Goal: Task Accomplishment & Management: Complete application form

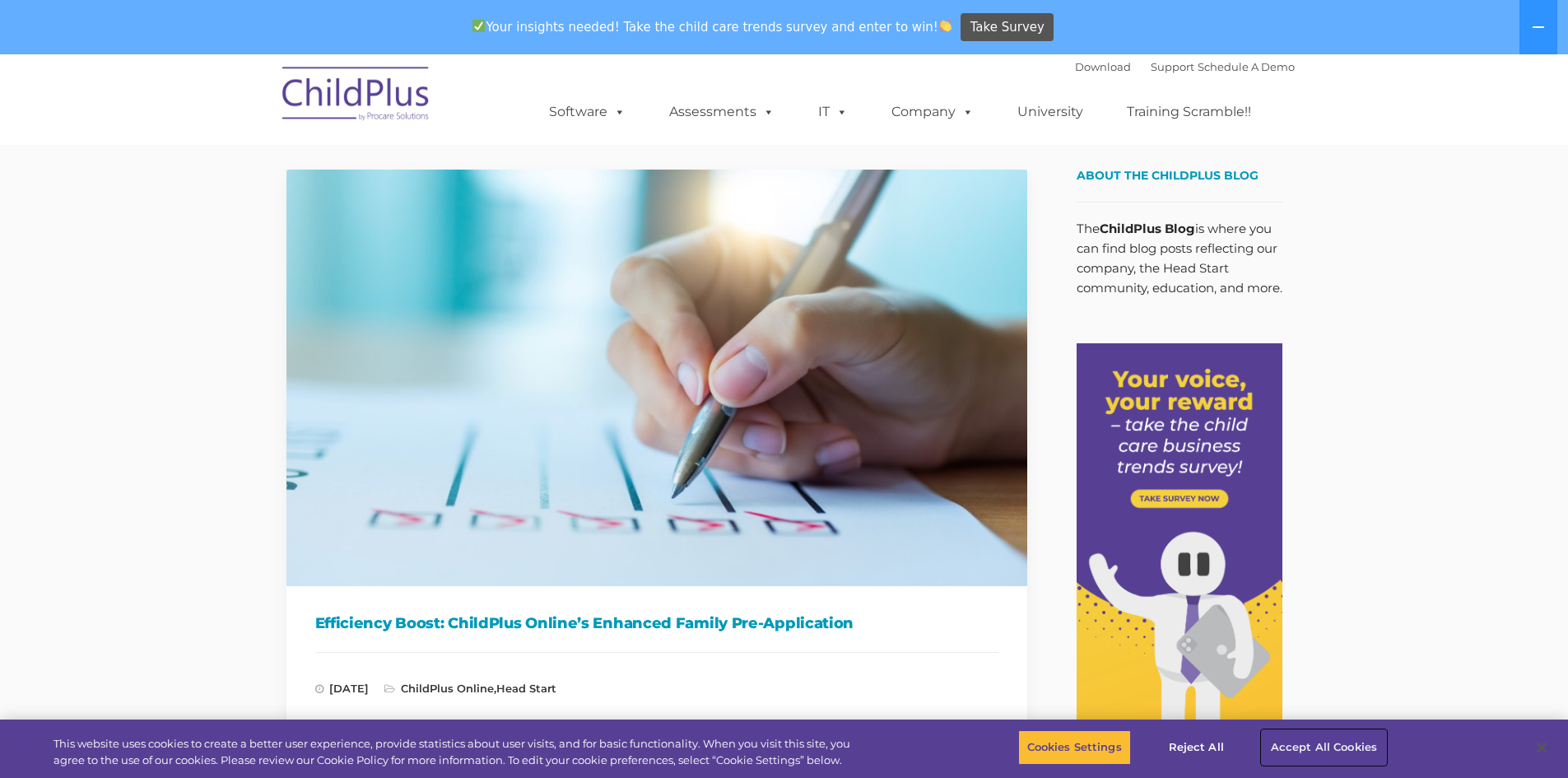
click at [1335, 742] on button "Accept All Cookies" at bounding box center [1324, 748] width 125 height 34
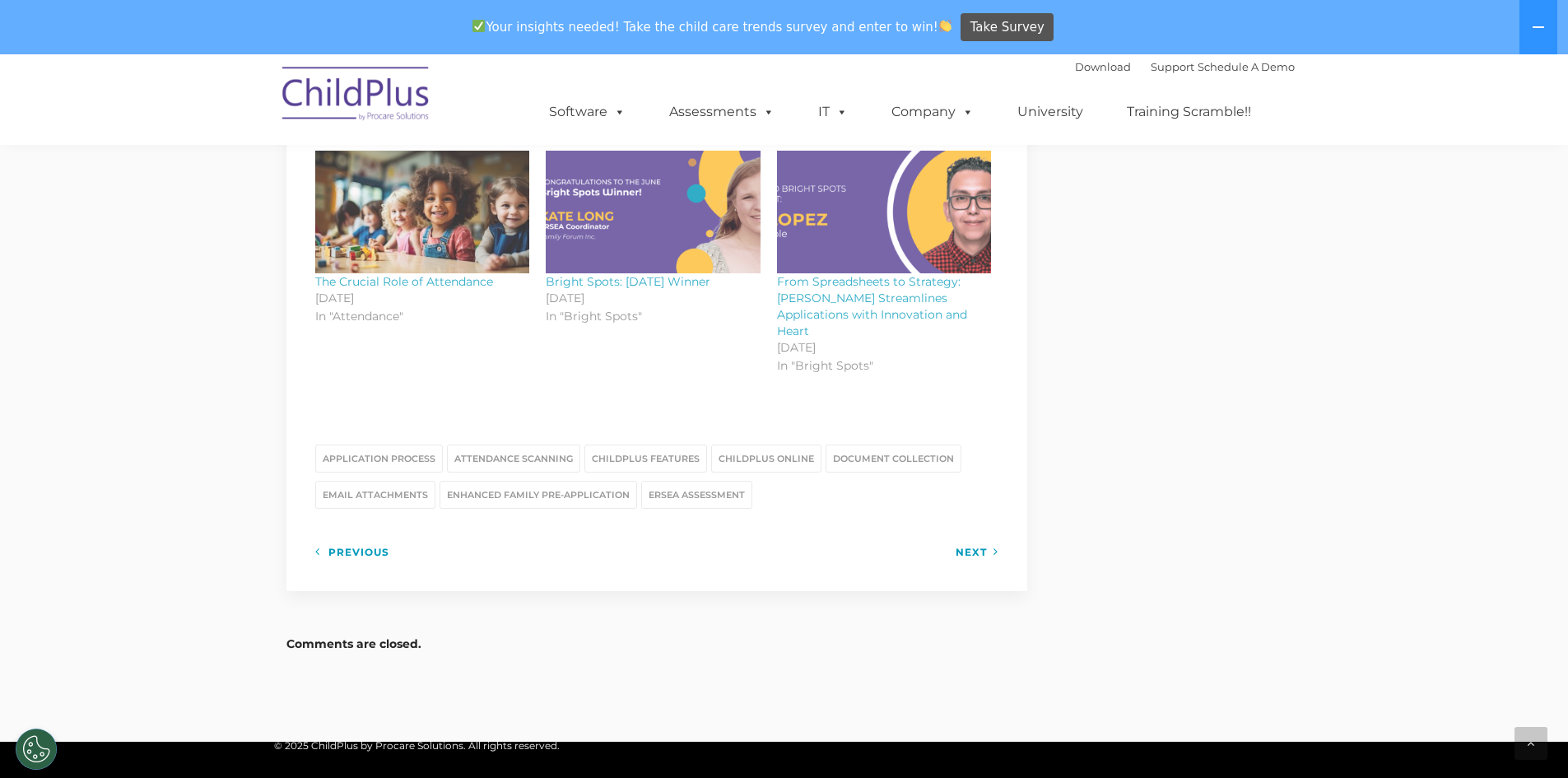
scroll to position [2017, 0]
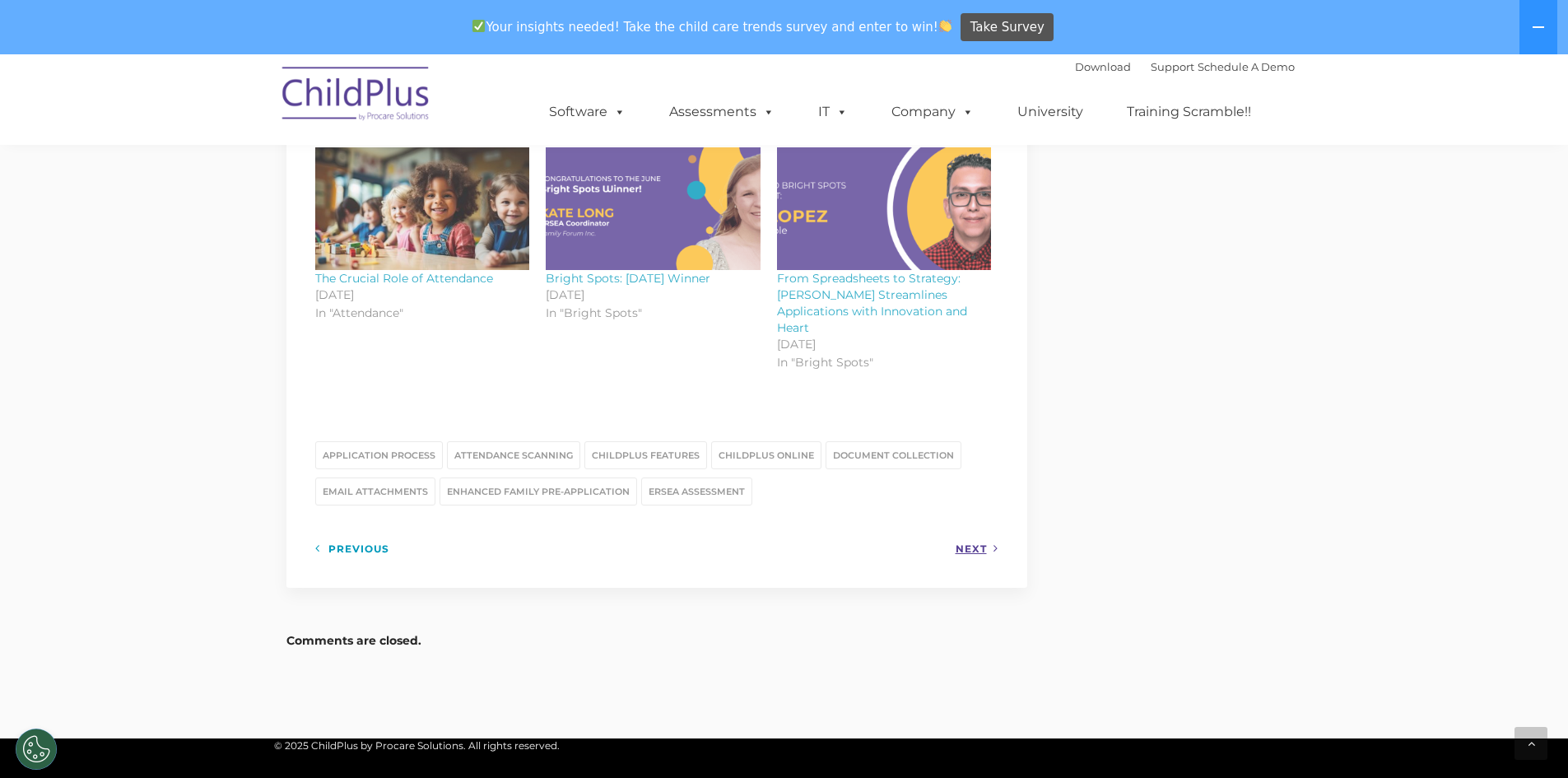
click at [965, 539] on link "Next" at bounding box center [978, 548] width 43 height 21
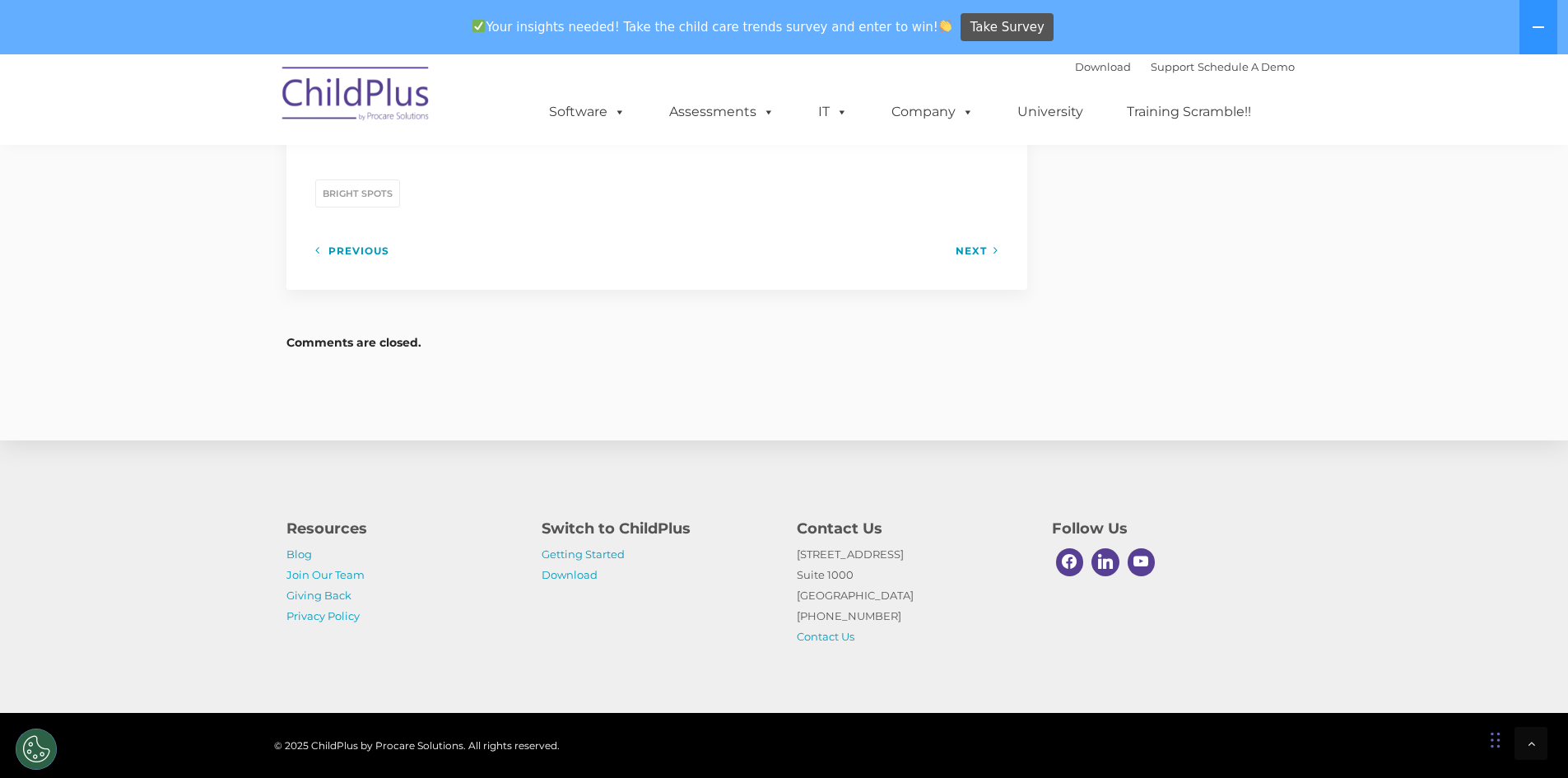
scroll to position [2322, 0]
click at [817, 634] on link "Contact Us" at bounding box center [826, 636] width 58 height 13
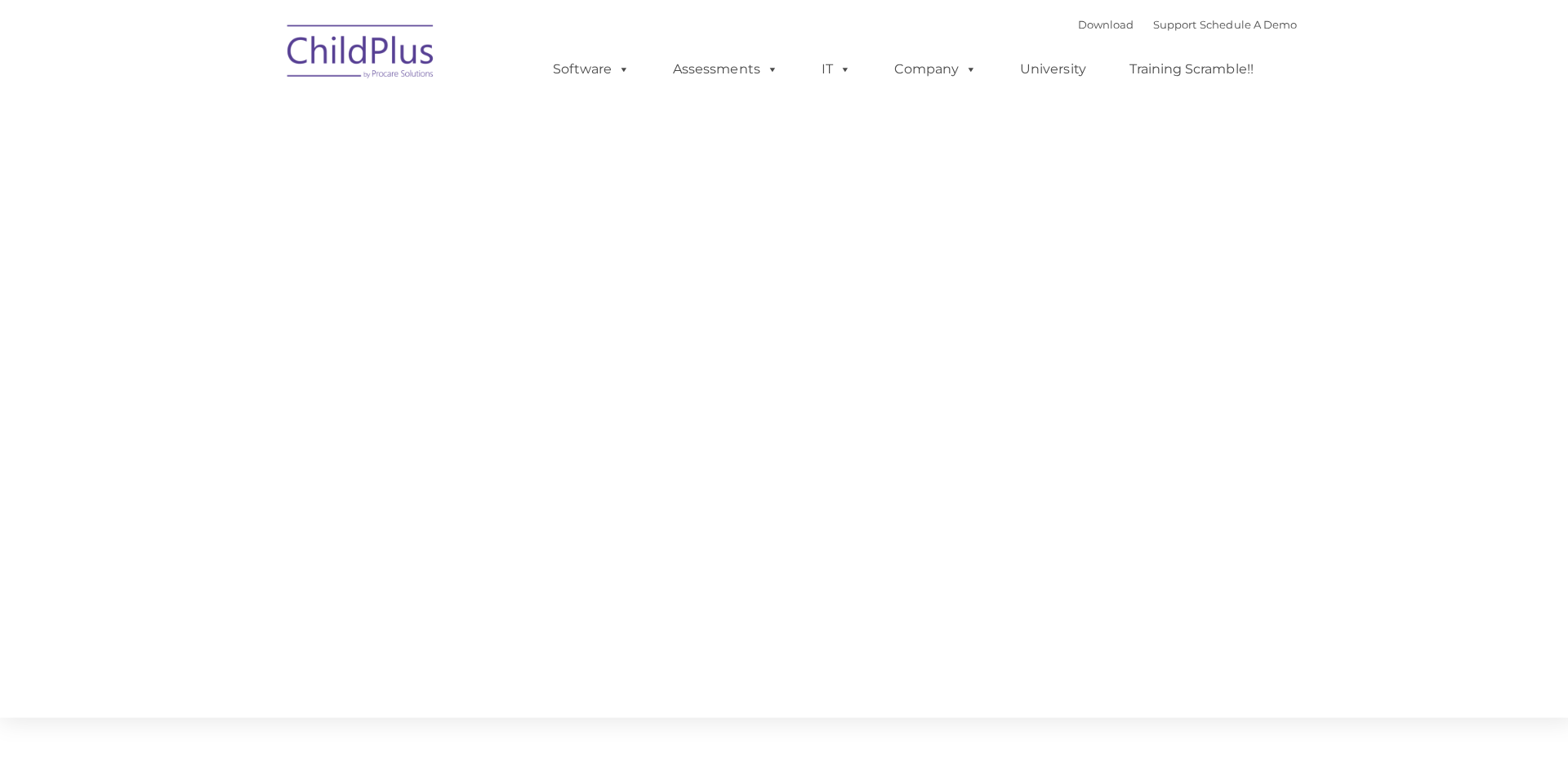
type input ""
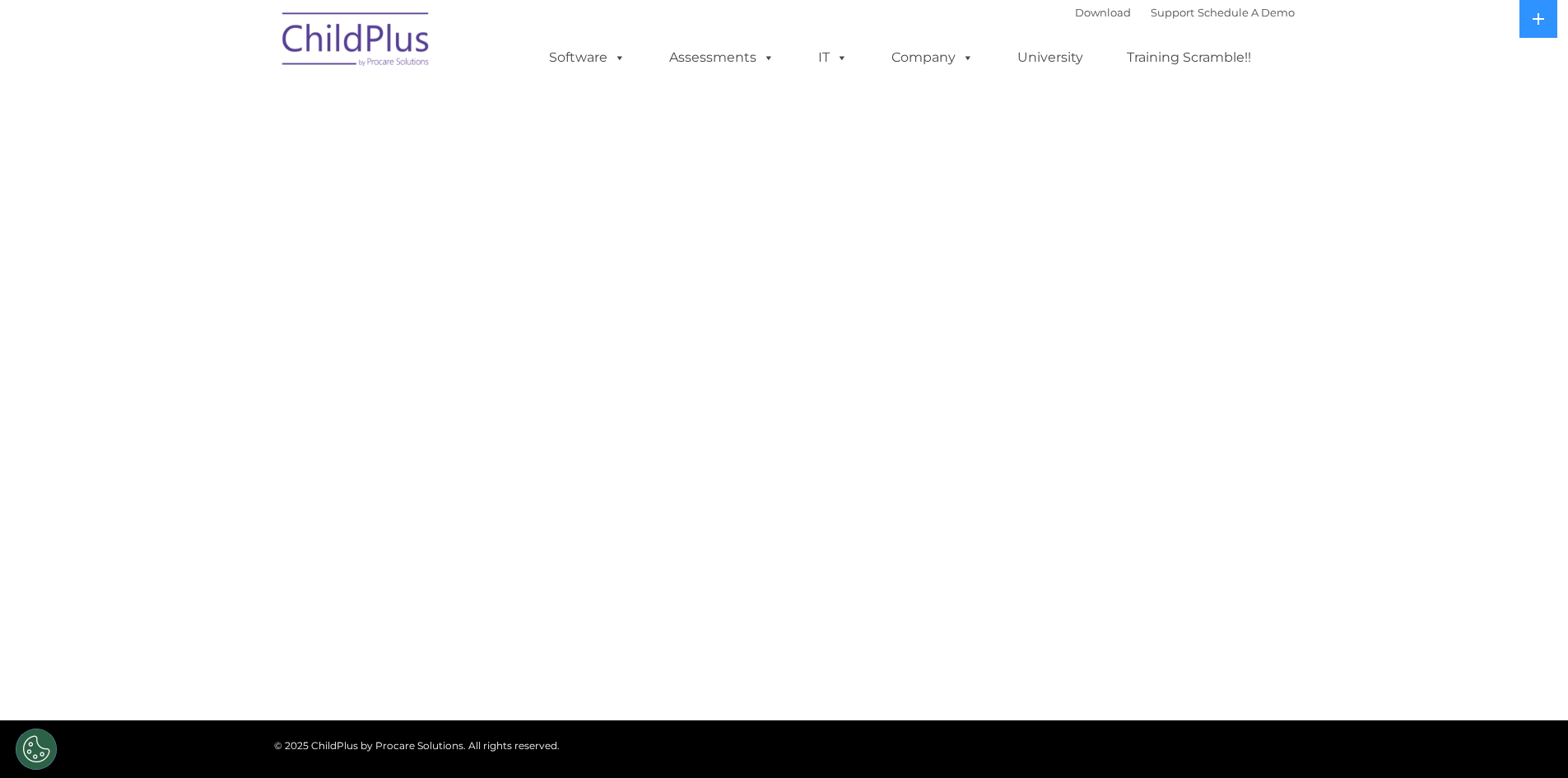
select select "MEDIUM"
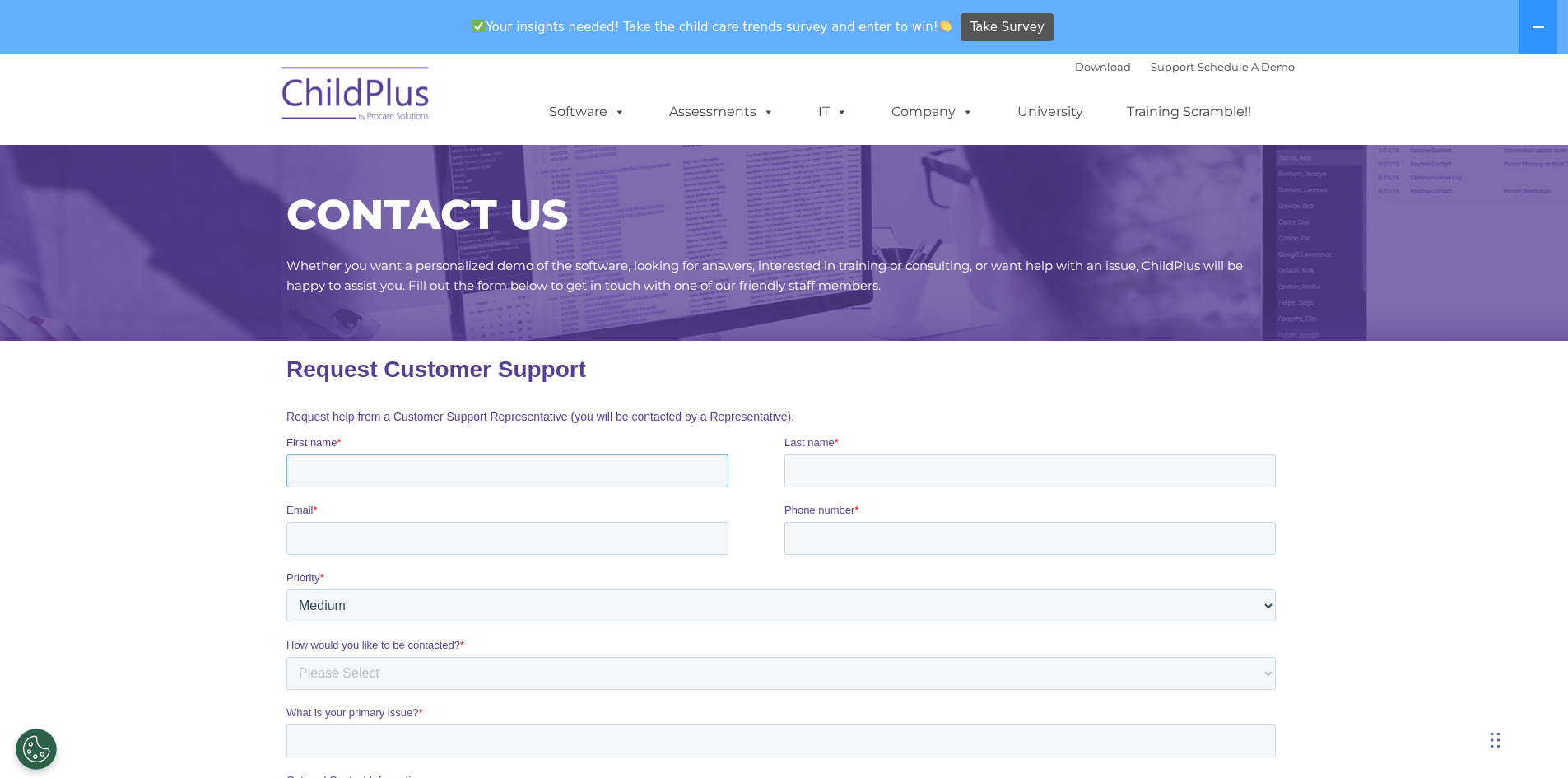
click at [353, 479] on input "First name *" at bounding box center [506, 471] width 442 height 33
type input "Rhonda"
click at [802, 459] on input "Last name *" at bounding box center [1029, 471] width 491 height 33
type input "Laughlin"
click at [401, 547] on input "Email *" at bounding box center [506, 539] width 442 height 33
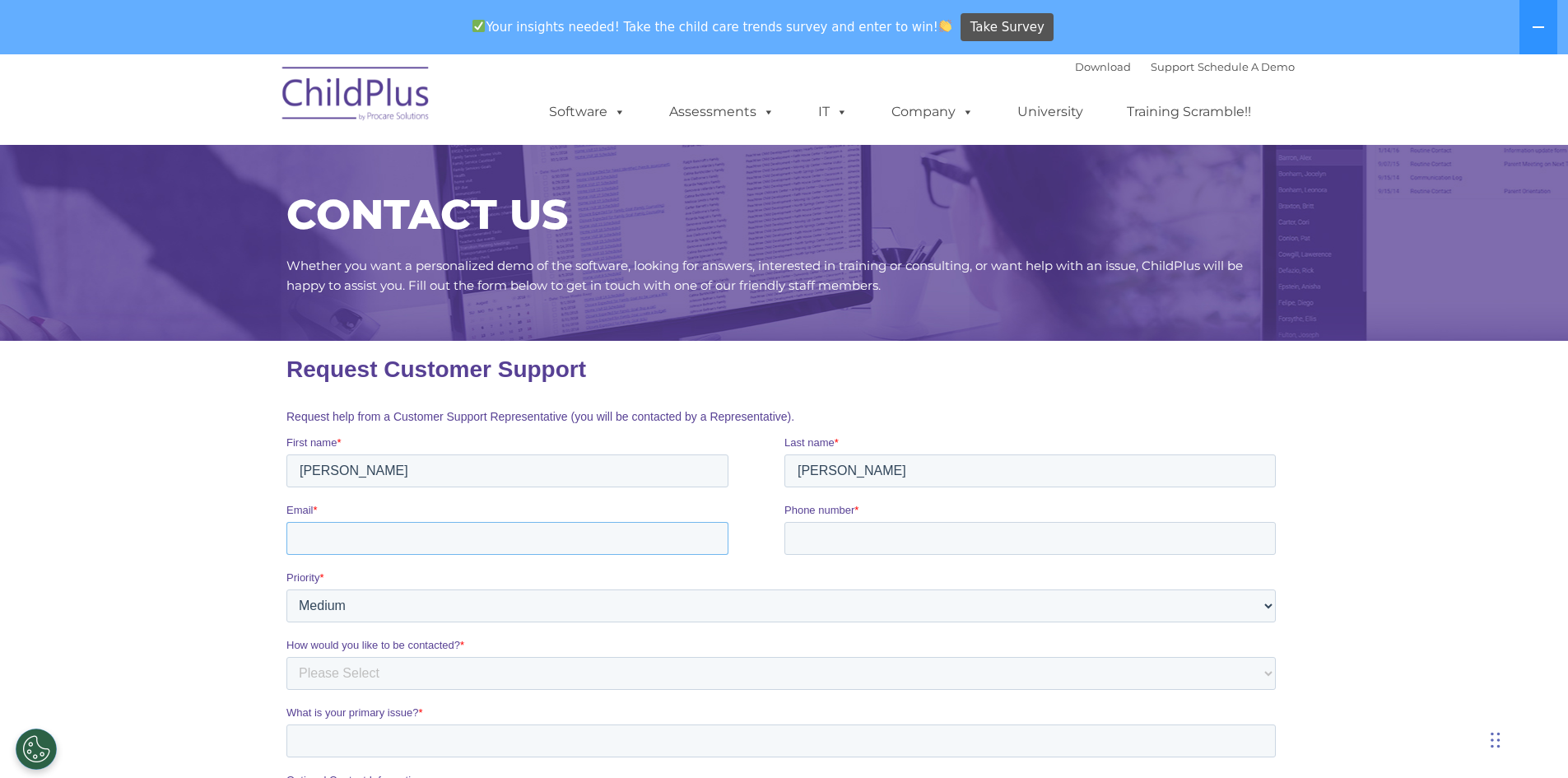
type input "rrlaughlin@rsic.org"
click at [818, 535] on input "Phone number *" at bounding box center [1029, 539] width 491 height 33
type input "17757895615"
click at [1269, 605] on select "Please Select Low Medium High" at bounding box center [780, 606] width 989 height 33
click at [285, 590] on select "Please Select Low Medium High" at bounding box center [780, 606] width 989 height 33
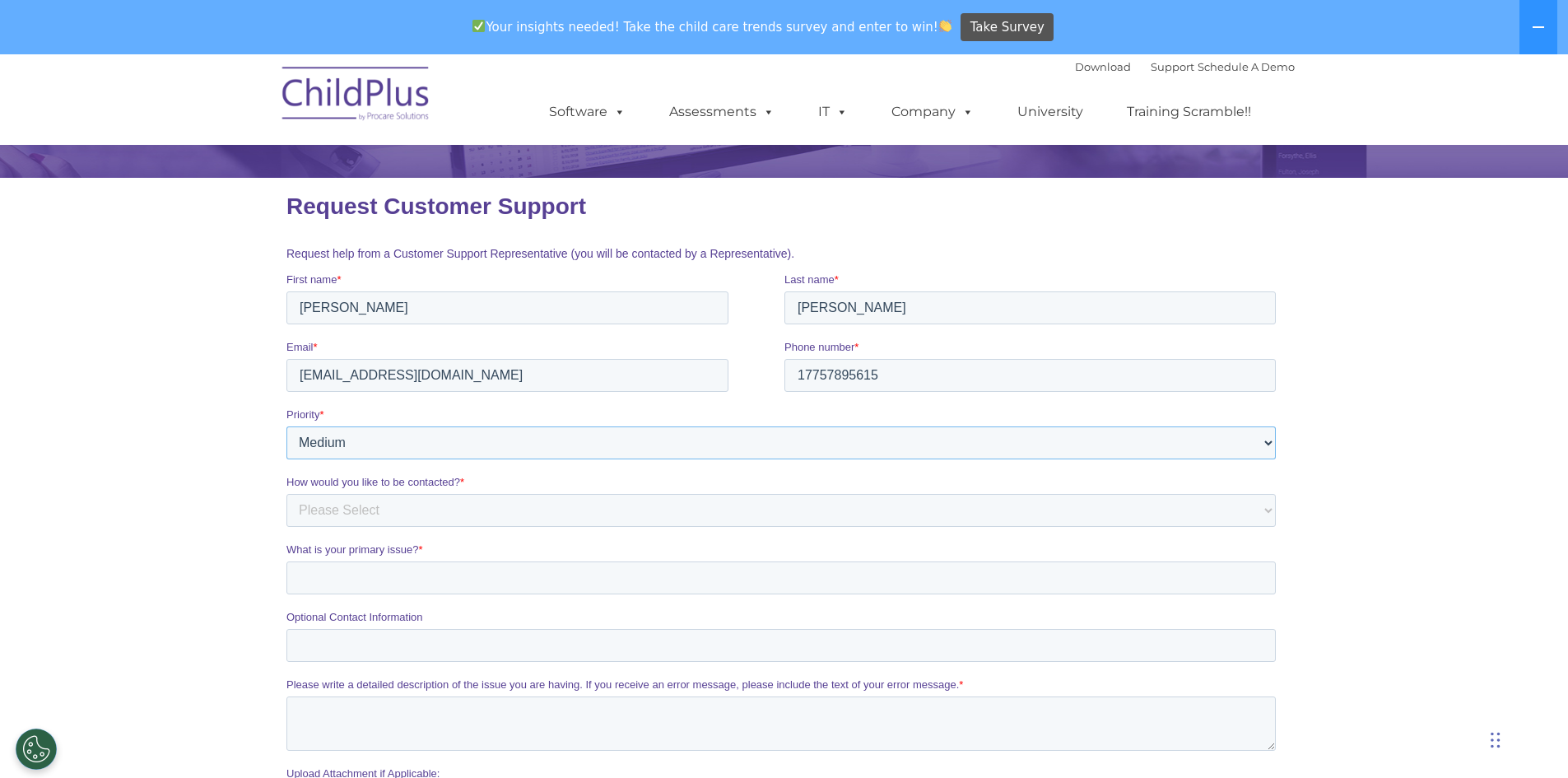
scroll to position [165, 0]
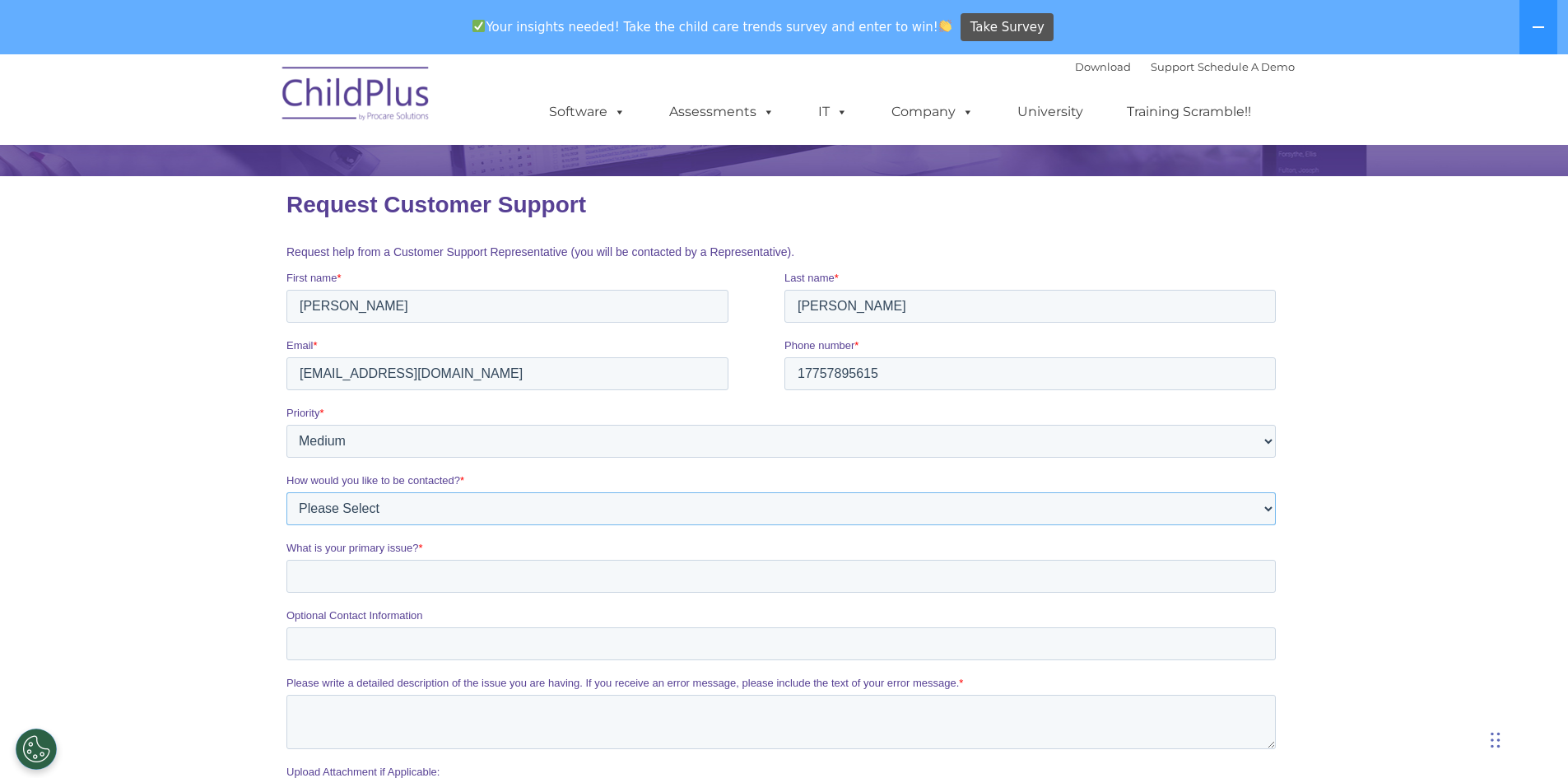
click at [343, 501] on select "Please Select Phone Email" at bounding box center [780, 509] width 989 height 33
select select "Email"
click at [285, 493] on select "Please Select Phone Email" at bounding box center [780, 509] width 989 height 33
click at [362, 571] on input "What is your primary issue? *" at bounding box center [780, 577] width 989 height 33
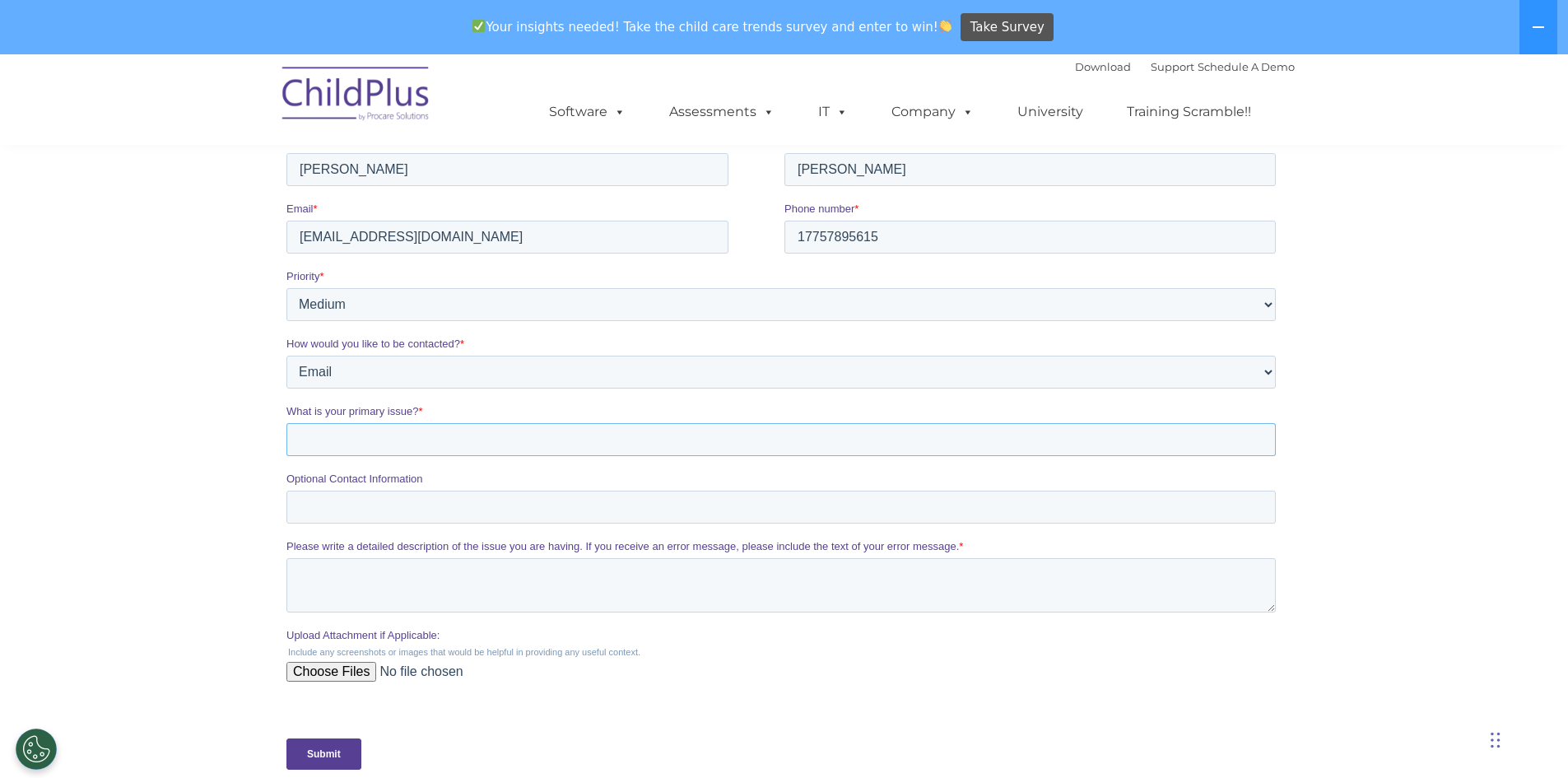
scroll to position [330, 0]
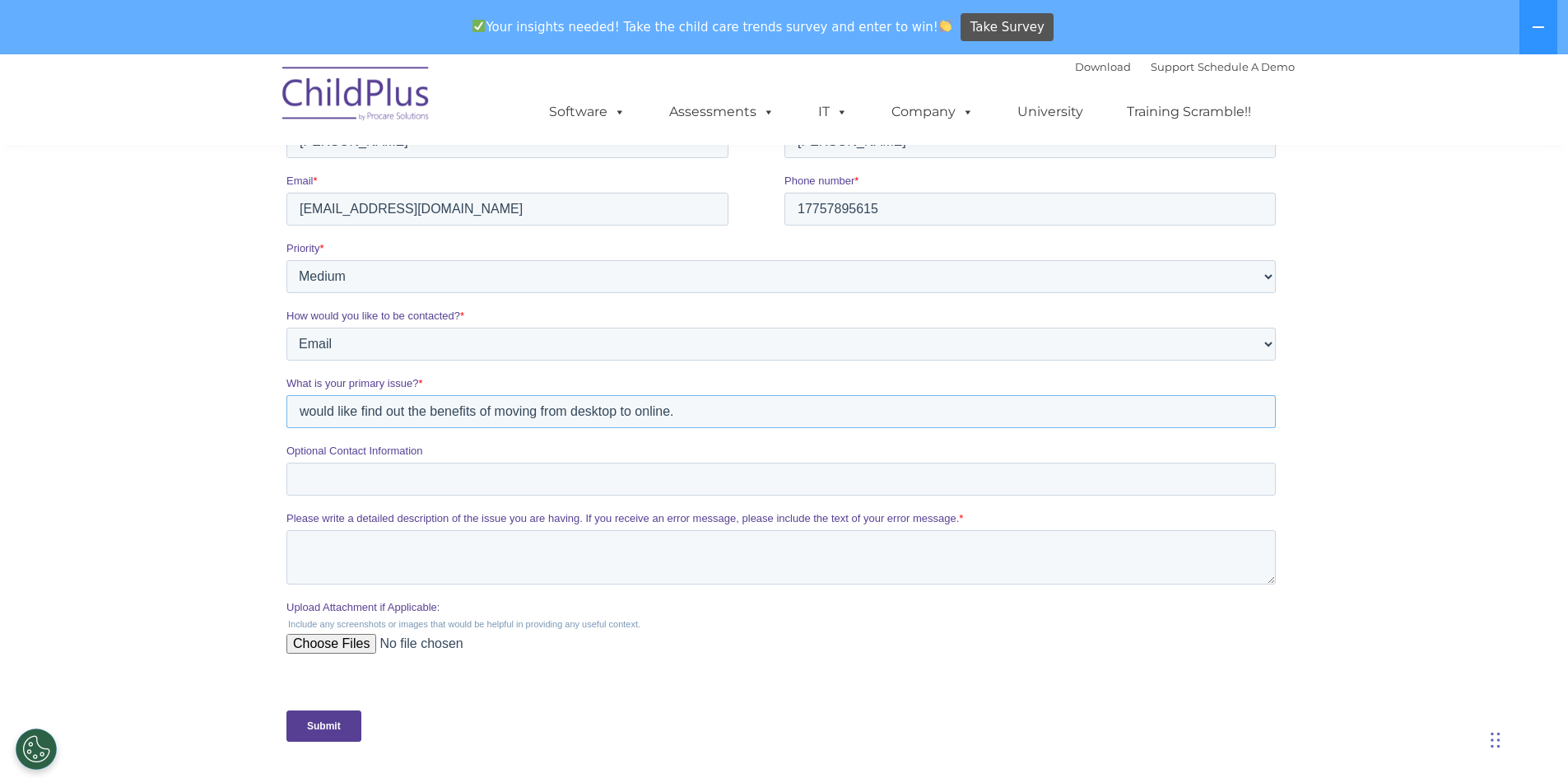
type input "would like find out the benefits of moving from desktop to online."
click at [334, 719] on input "Submit" at bounding box center [323, 727] width 75 height 31
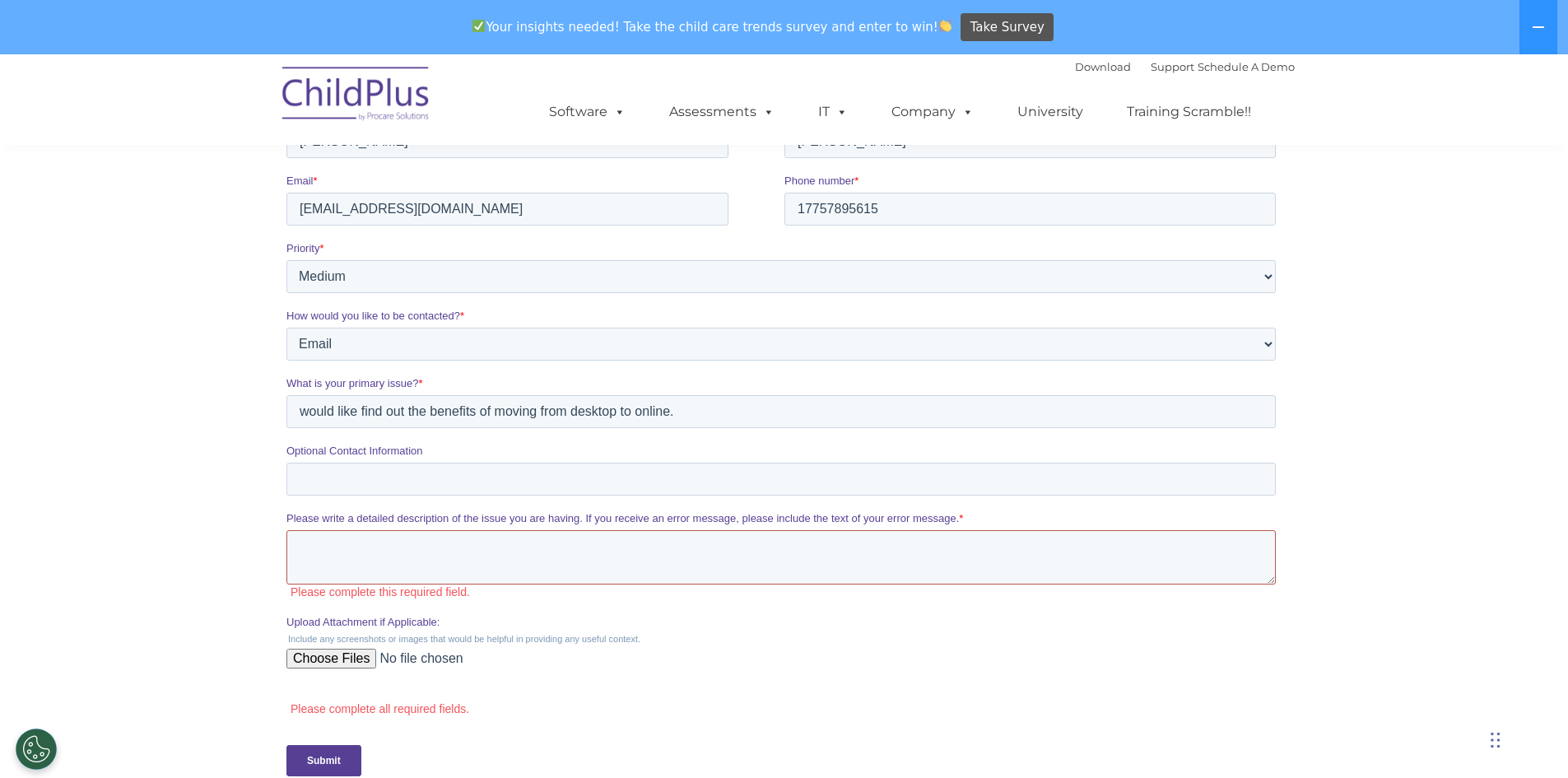
click at [387, 546] on textarea "Please write a detailed description of the issue you are having. If you receive…" at bounding box center [780, 557] width 989 height 54
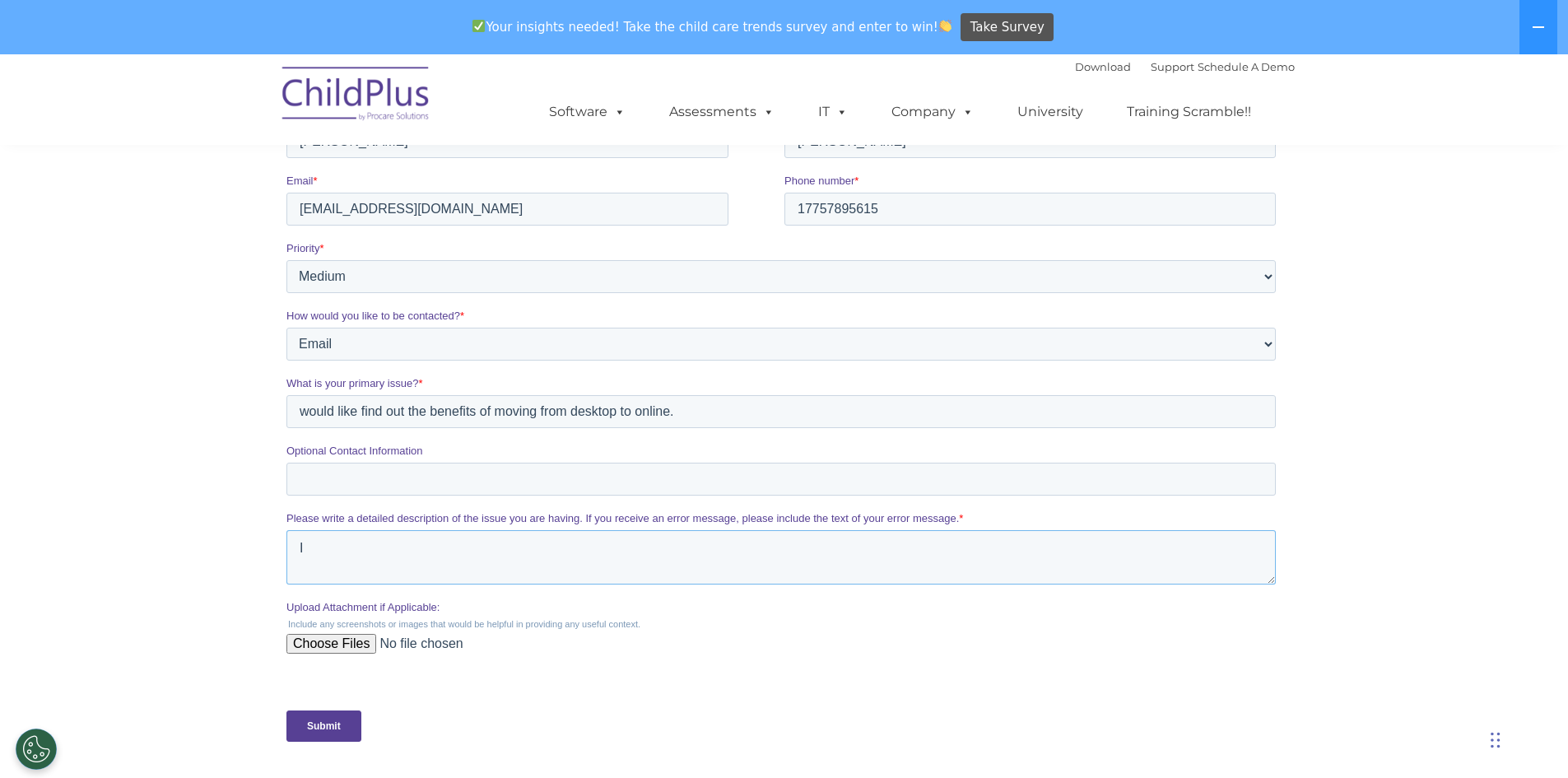
type textarea "I"
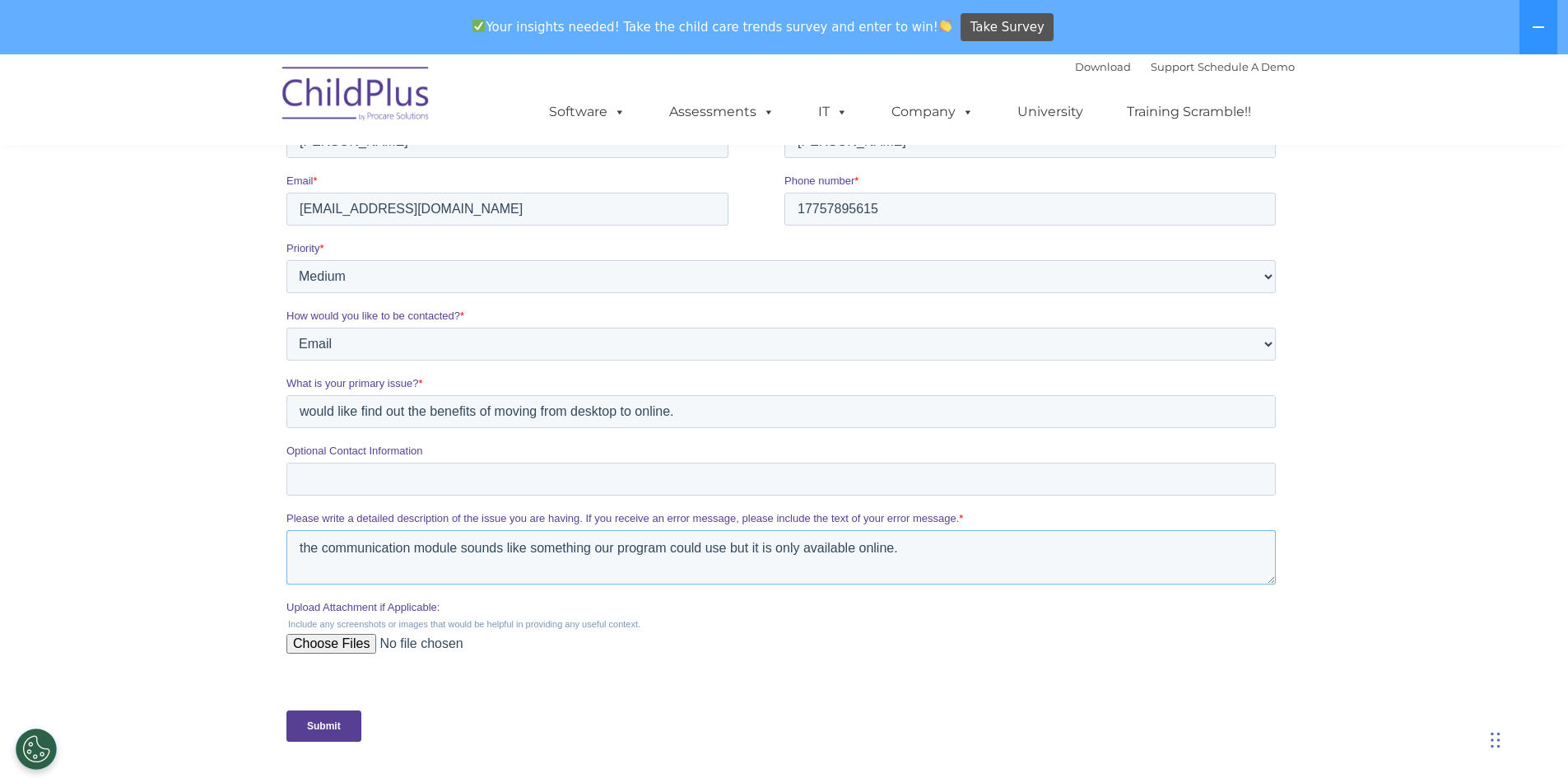
type textarea "the communication module sounds like something our program could use but it is …"
click at [323, 733] on input "Submit" at bounding box center [323, 727] width 75 height 31
